Goal: Transaction & Acquisition: Purchase product/service

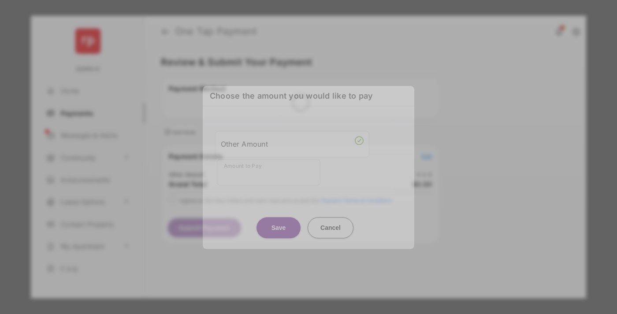
click at [292, 140] on div "Other Amount" at bounding box center [292, 144] width 143 height 15
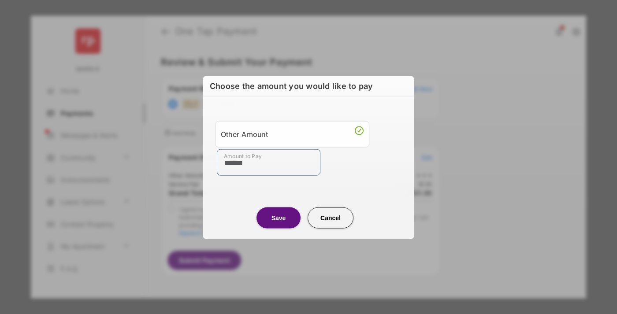
type input "******"
click at [279, 217] on button "Save" at bounding box center [279, 217] width 44 height 21
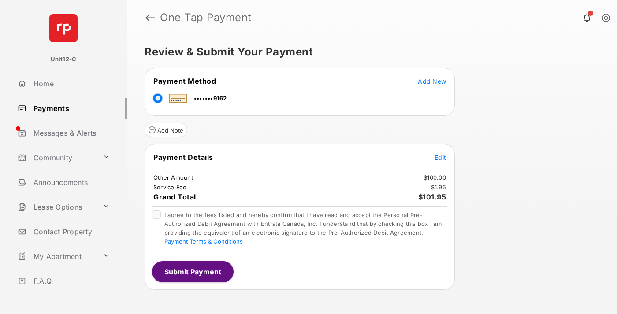
click at [440, 157] on span "Edit" at bounding box center [440, 157] width 11 height 7
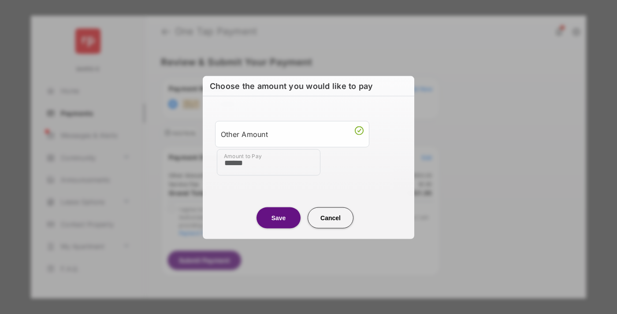
click at [279, 217] on button "Save" at bounding box center [279, 217] width 44 height 21
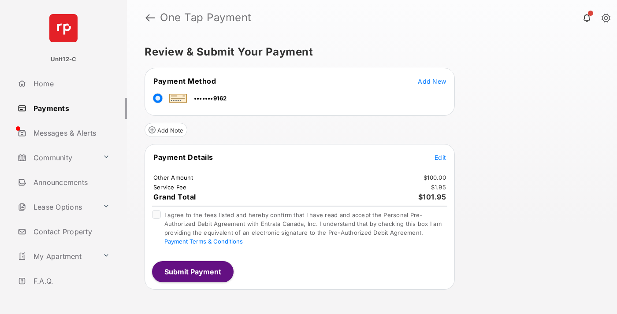
click at [192, 272] on button "Submit Payment" at bounding box center [193, 271] width 82 height 21
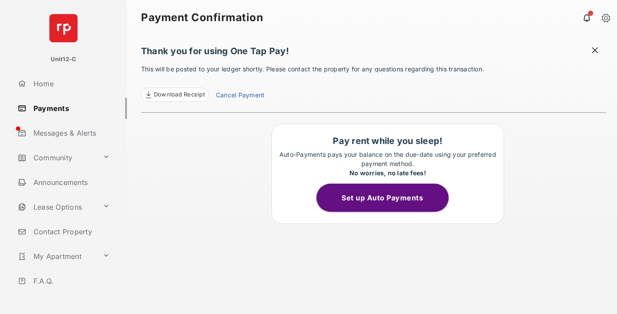
click at [595, 51] on span at bounding box center [595, 51] width 9 height 11
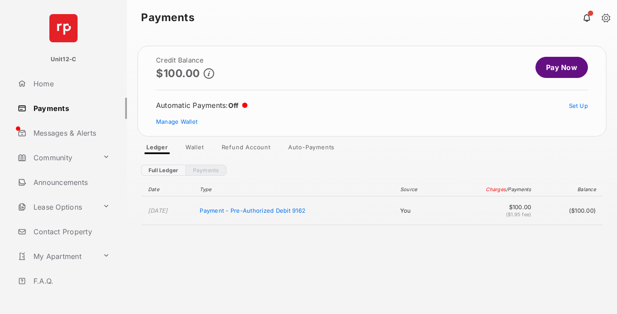
click at [177, 122] on link "Manage Wallet" at bounding box center [176, 121] width 41 height 7
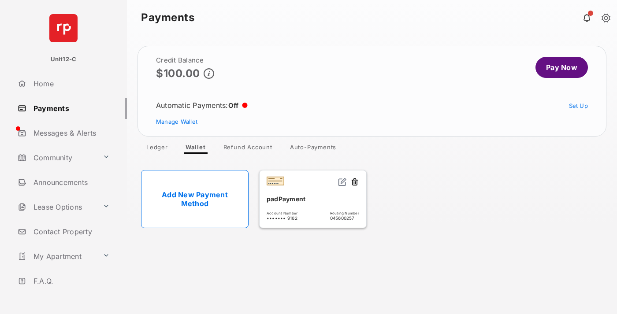
click at [355, 183] on button at bounding box center [355, 183] width 9 height 10
